Goal: Transaction & Acquisition: Purchase product/service

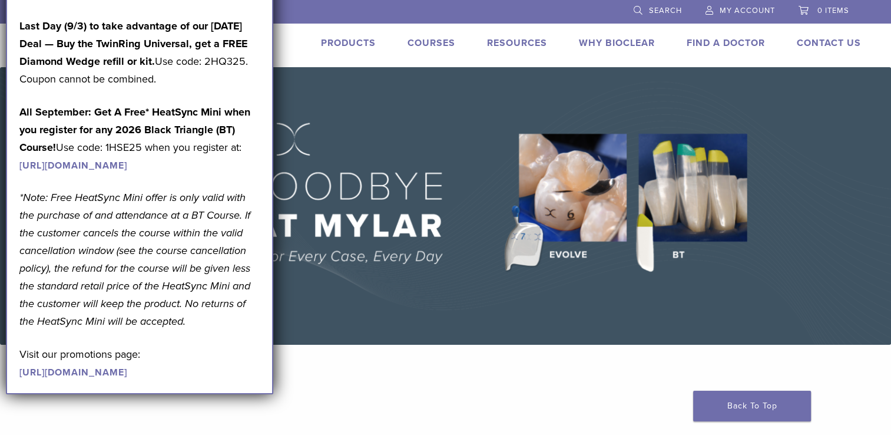
drag, startPoint x: 392, startPoint y: 289, endPoint x: 429, endPoint y: 279, distance: 38.4
click at [392, 289] on img at bounding box center [445, 205] width 891 height 277
click at [446, 279] on img at bounding box center [445, 205] width 891 height 277
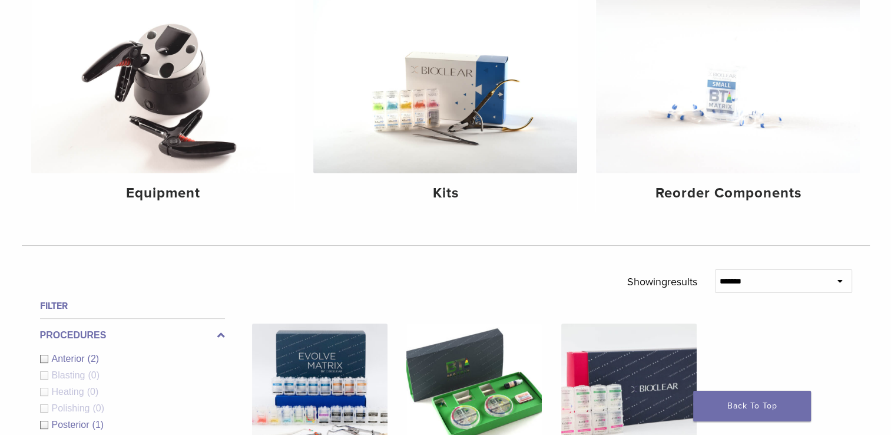
scroll to position [158, 0]
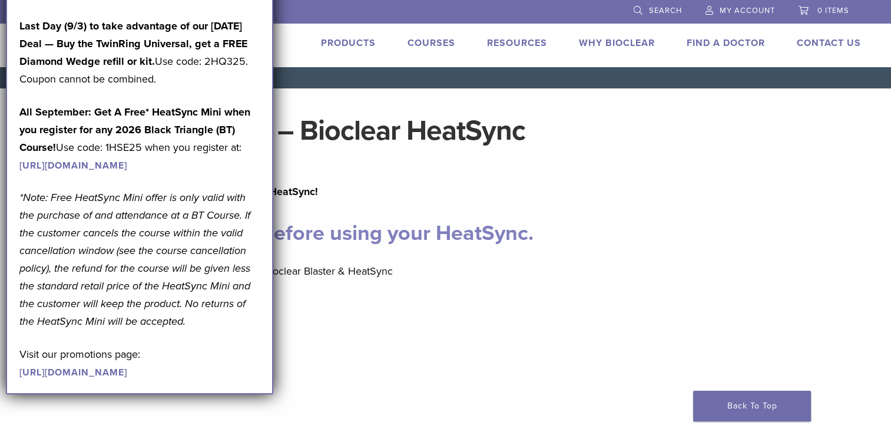
click at [212, 67] on p "Last Day (9/3) to take advantage of our [DATE] Deal — Buy the TwinRing Universa…" at bounding box center [139, 52] width 240 height 71
click at [511, 145] on h1 "Mandatory Viewing – Bioclear HeatSync" at bounding box center [445, 131] width 829 height 28
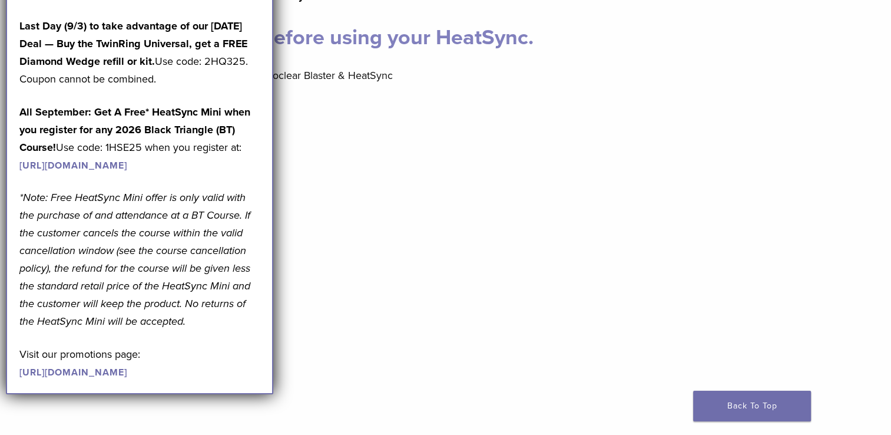
scroll to position [171, 0]
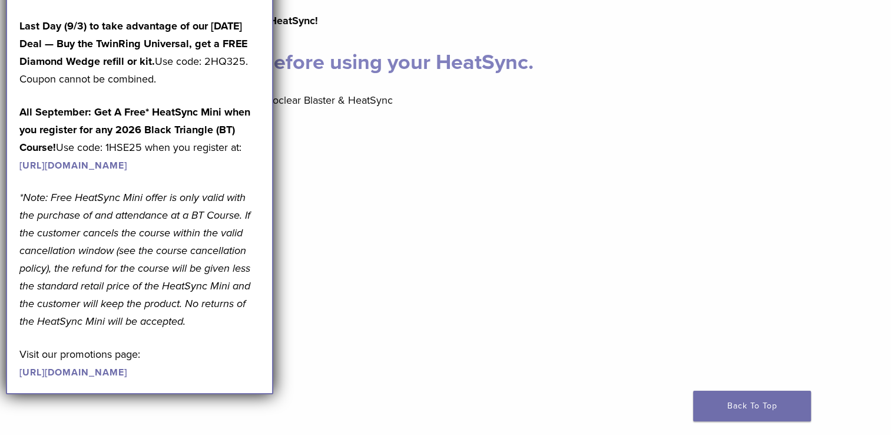
click at [87, 168] on link "[URL][DOMAIN_NAME]" at bounding box center [73, 166] width 108 height 12
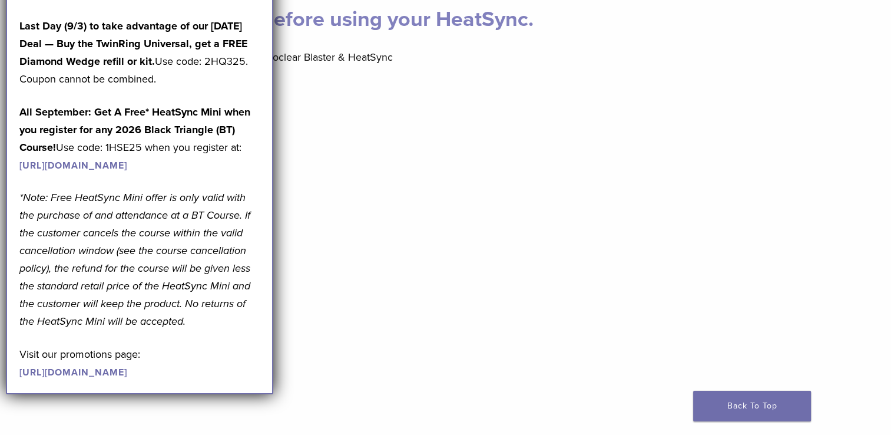
scroll to position [214, 0]
click at [262, 8] on div "September Promotions are Here! Last Day (9/3) to take advantage of our [DATE] D…" at bounding box center [139, 182] width 267 height 423
click at [11, 8] on div "September Promotions are Here! Last Day (9/3) to take advantage of our [DATE] D…" at bounding box center [139, 182] width 267 height 423
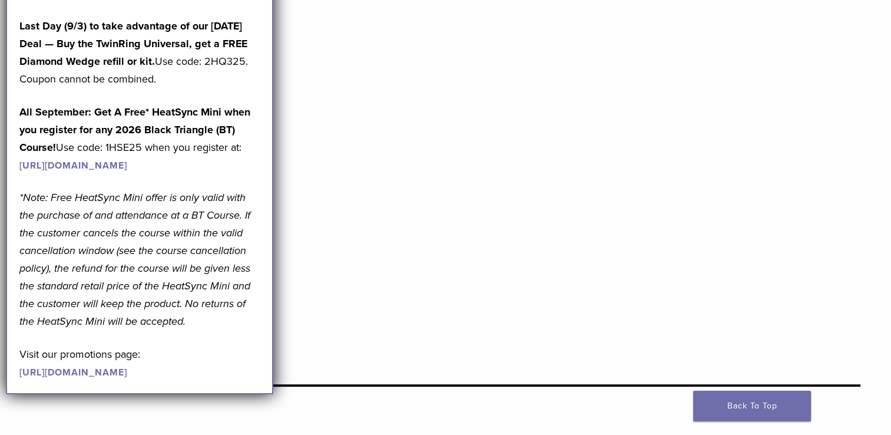
scroll to position [389, 0]
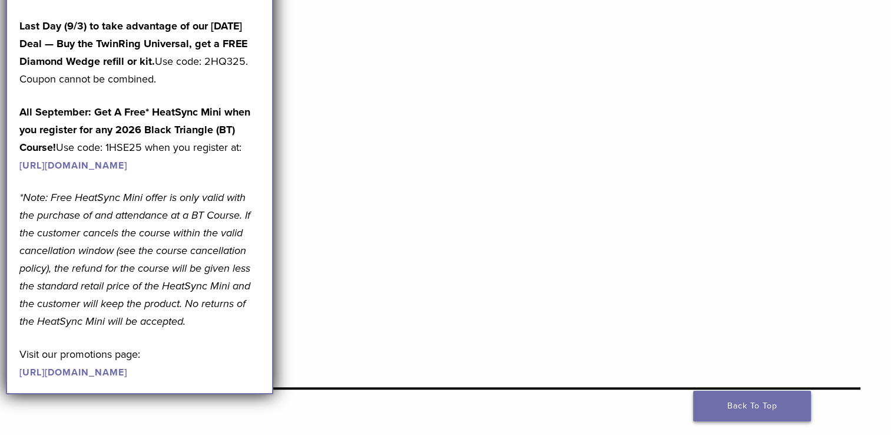
click at [777, 419] on link "Back To Top" at bounding box center [752, 405] width 118 height 31
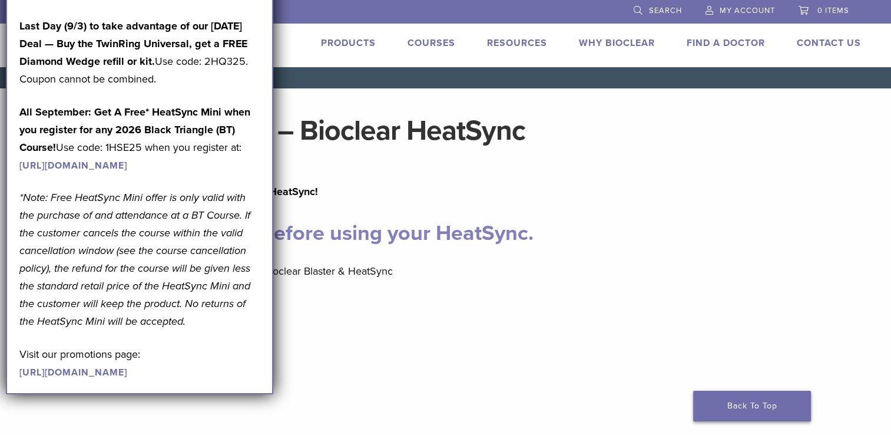
click at [777, 419] on link "Back To Top" at bounding box center [752, 405] width 118 height 31
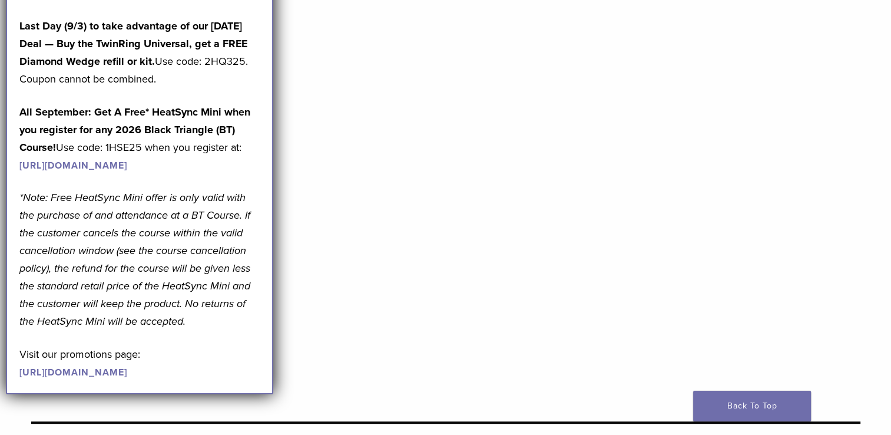
scroll to position [355, 0]
click at [158, 72] on p "Last Day (9/3) to take advantage of our [DATE] Deal — Buy the TwinRing Universa…" at bounding box center [139, 52] width 240 height 71
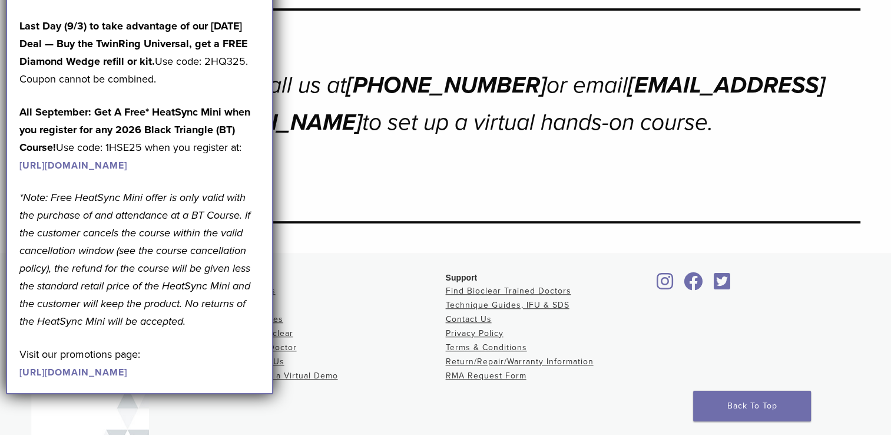
scroll to position [866, 0]
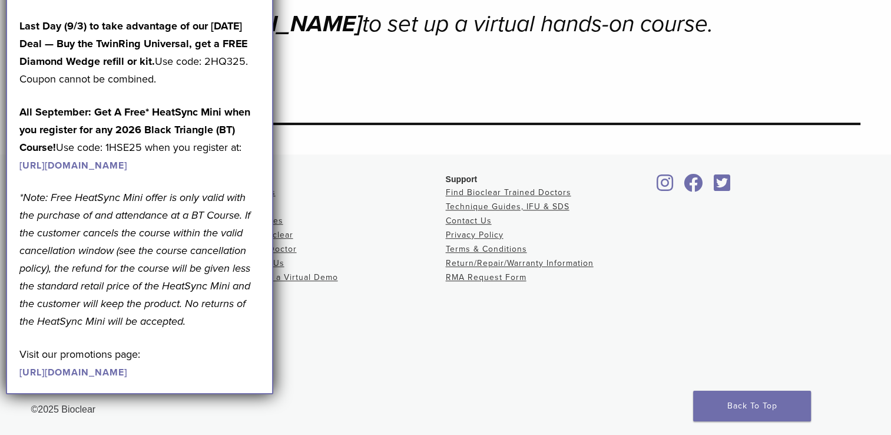
scroll to position [389, 0]
